Goal: Task Accomplishment & Management: Manage account settings

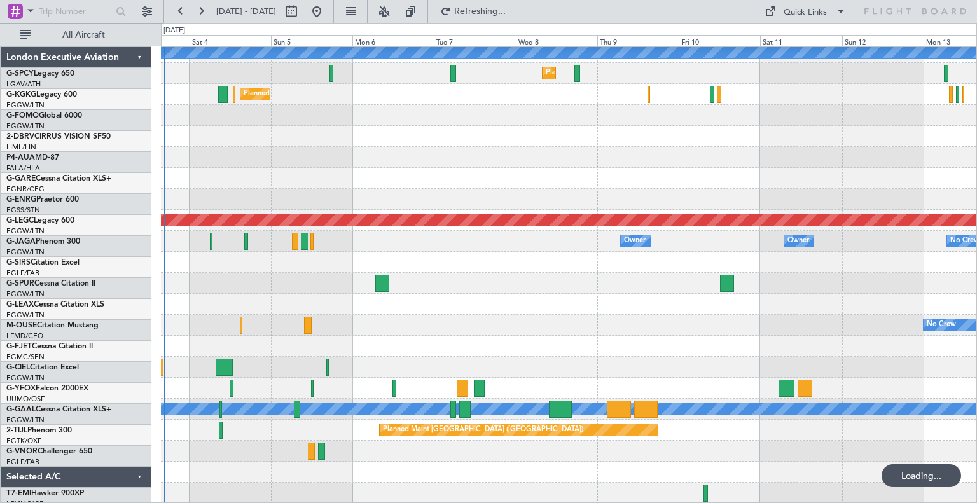
scroll to position [173, 0]
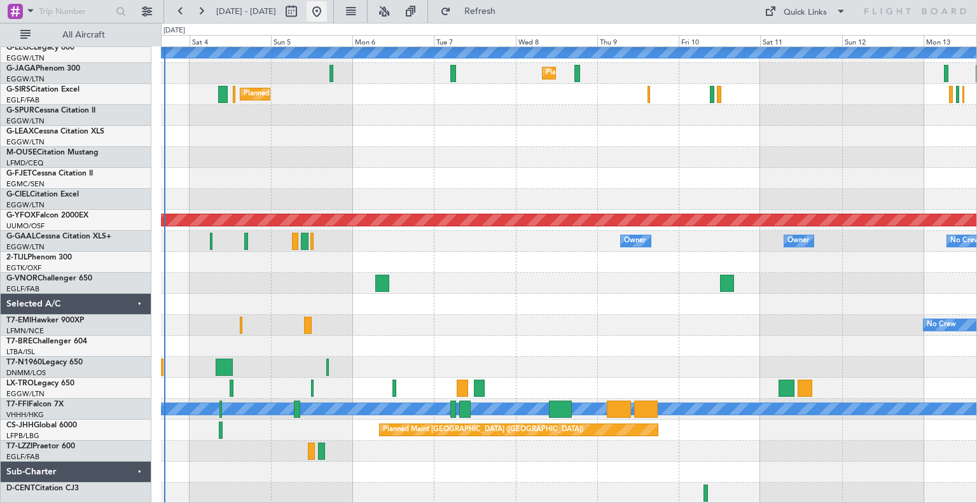
click at [327, 13] on button at bounding box center [317, 11] width 20 height 20
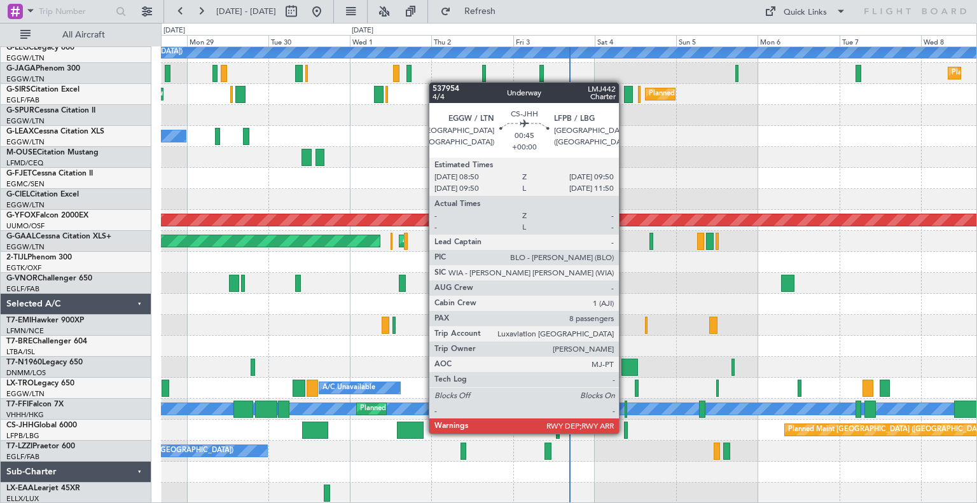
click at [625, 433] on div at bounding box center [626, 430] width 4 height 17
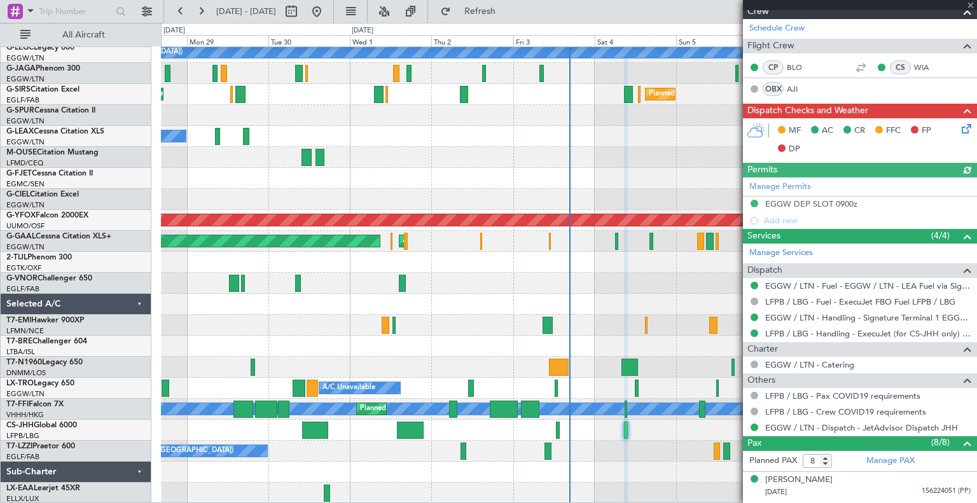
scroll to position [247, 0]
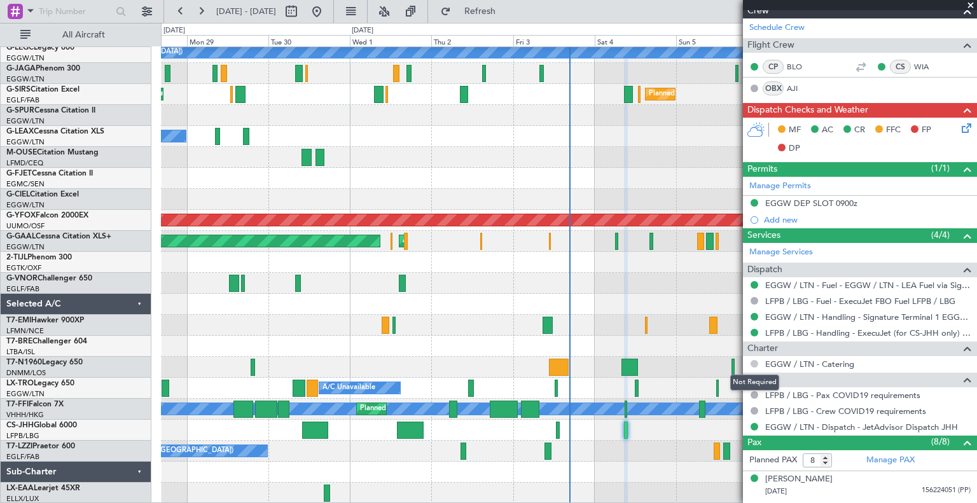
click at [756, 362] on button at bounding box center [755, 364] width 8 height 8
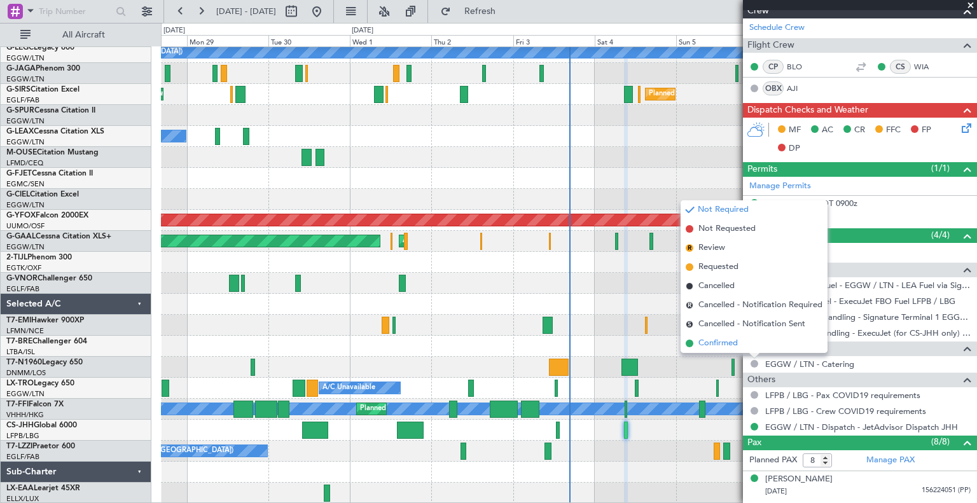
click at [724, 348] on span "Confirmed" at bounding box center [717, 343] width 39 height 13
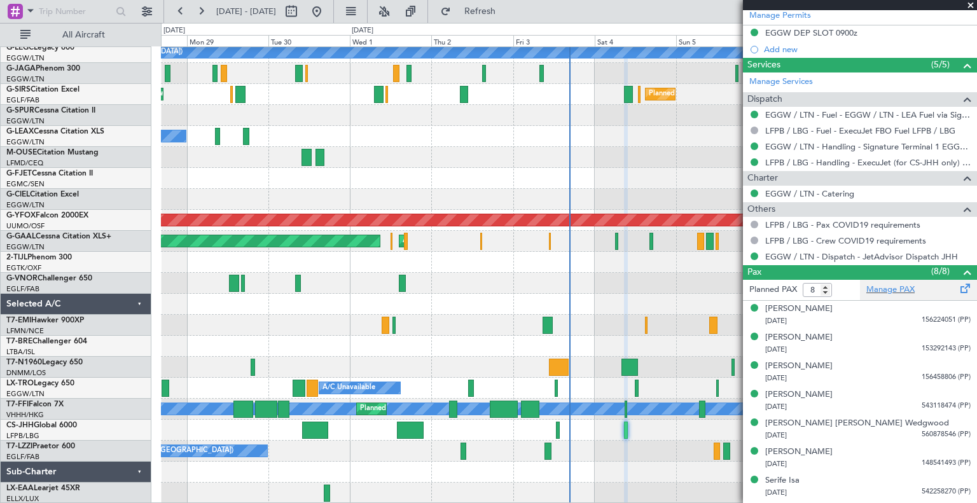
scroll to position [441, 0]
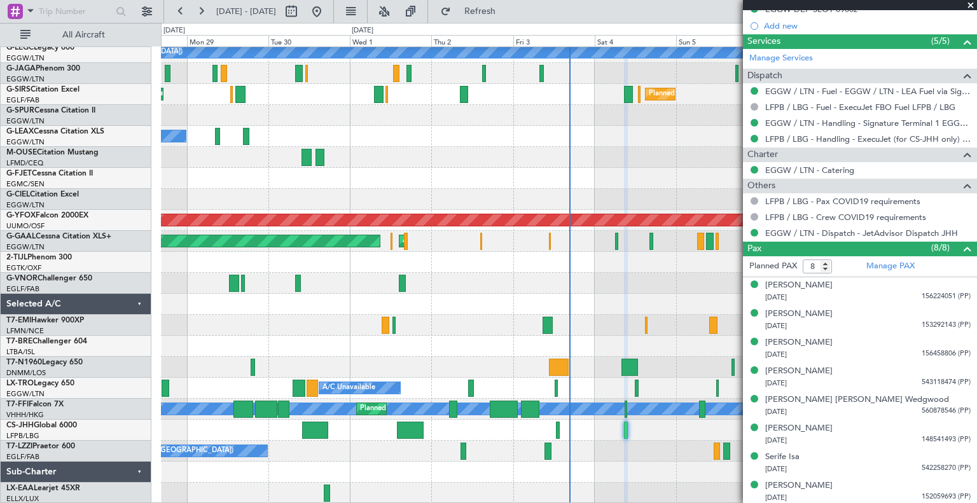
click at [972, 4] on span at bounding box center [970, 5] width 13 height 11
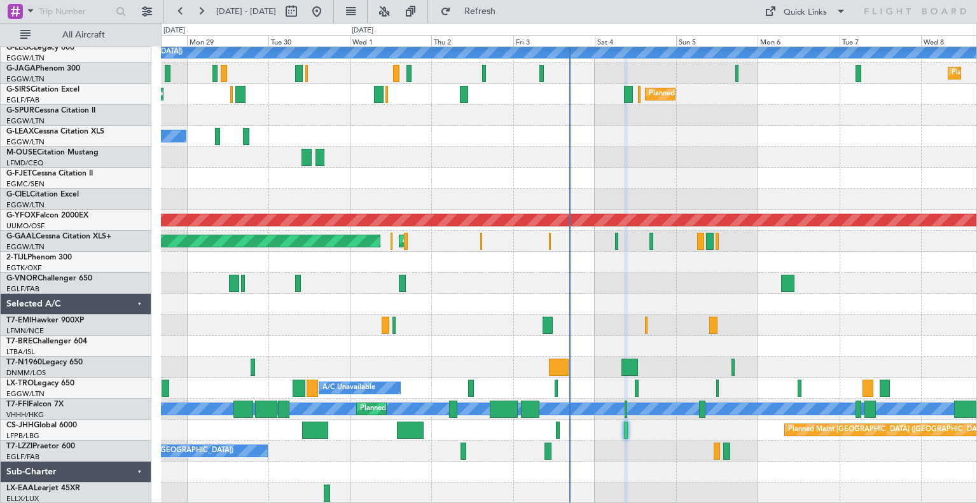
type input "0"
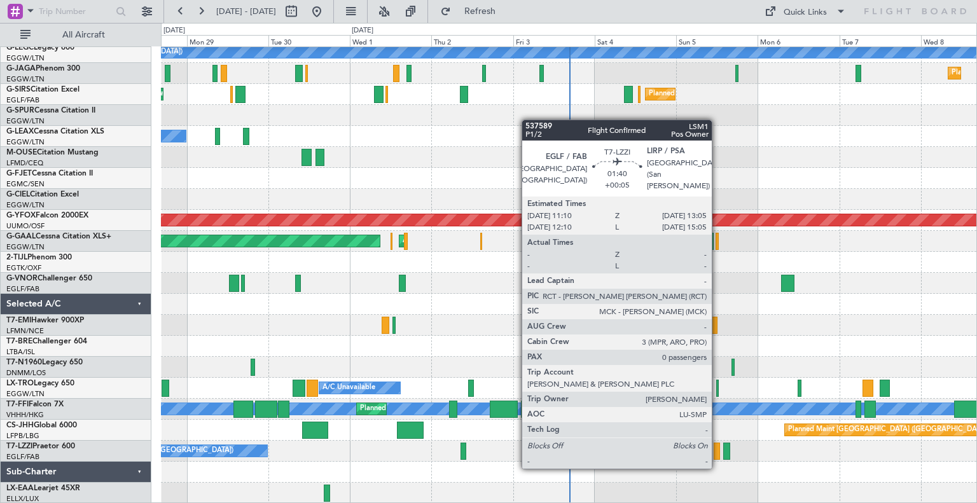
click at [717, 455] on div at bounding box center [717, 451] width 7 height 17
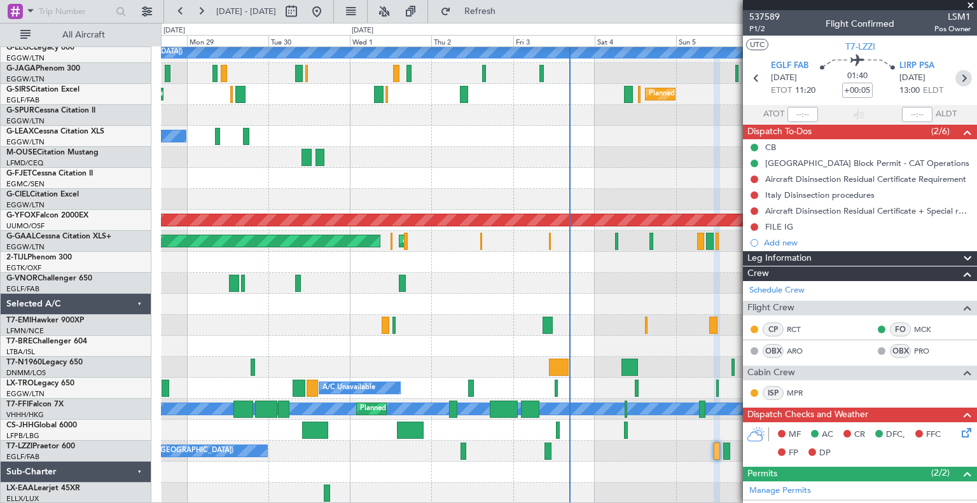
click at [959, 78] on icon at bounding box center [963, 78] width 17 height 17
type input "+00:10"
type input "8"
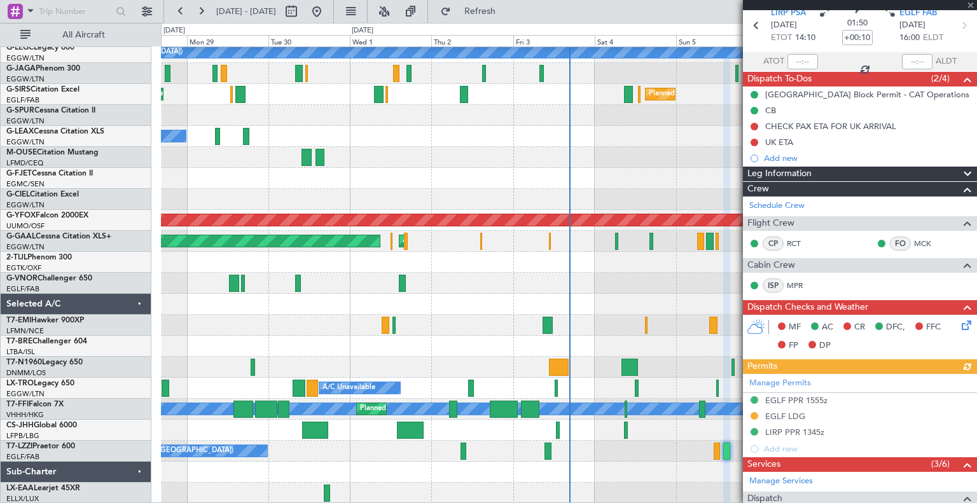
scroll to position [53, 0]
